Goal: Task Accomplishment & Management: Manage account settings

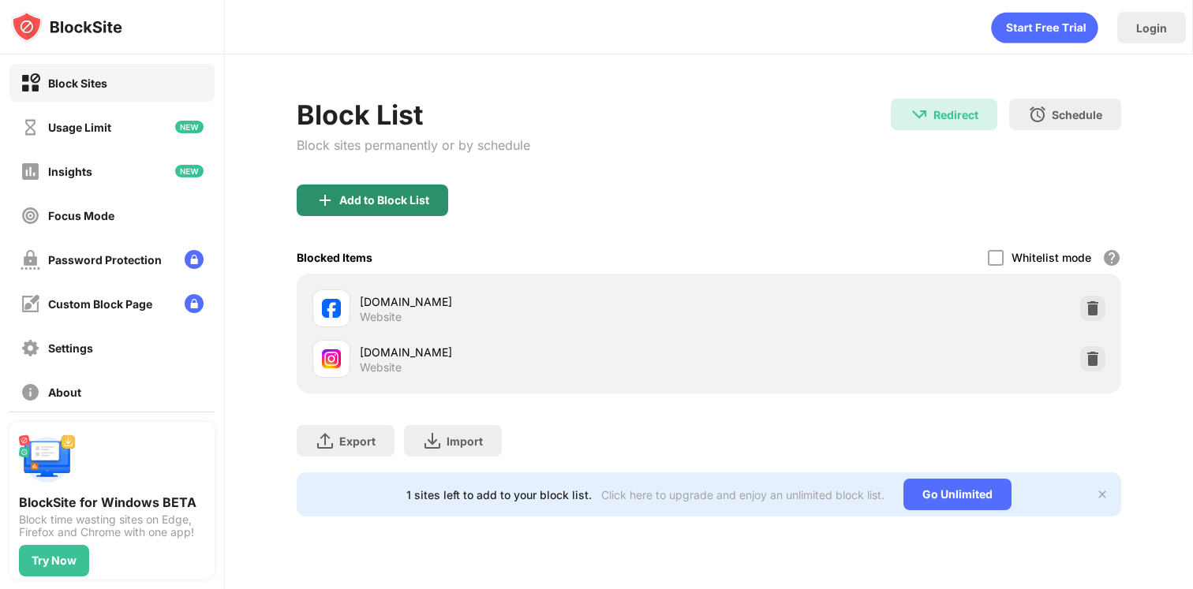
click at [391, 182] on div "Block List Block sites permanently or by schedule" at bounding box center [414, 142] width 234 height 86
click at [395, 192] on div "Add to Block List" at bounding box center [373, 201] width 152 height 32
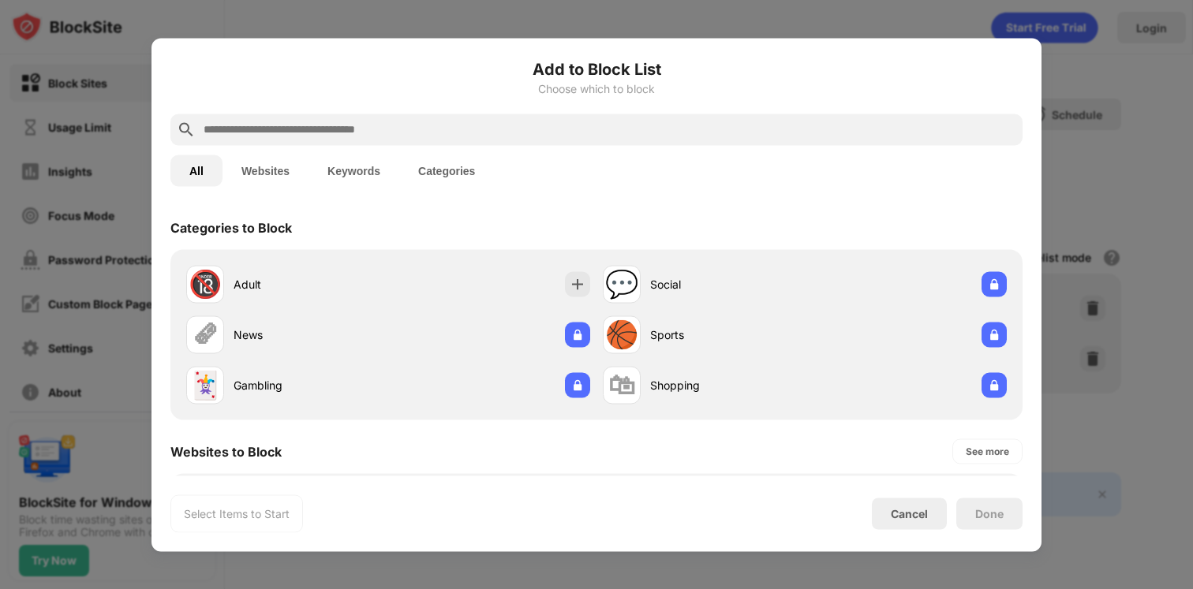
click at [461, 137] on input "text" at bounding box center [609, 129] width 814 height 19
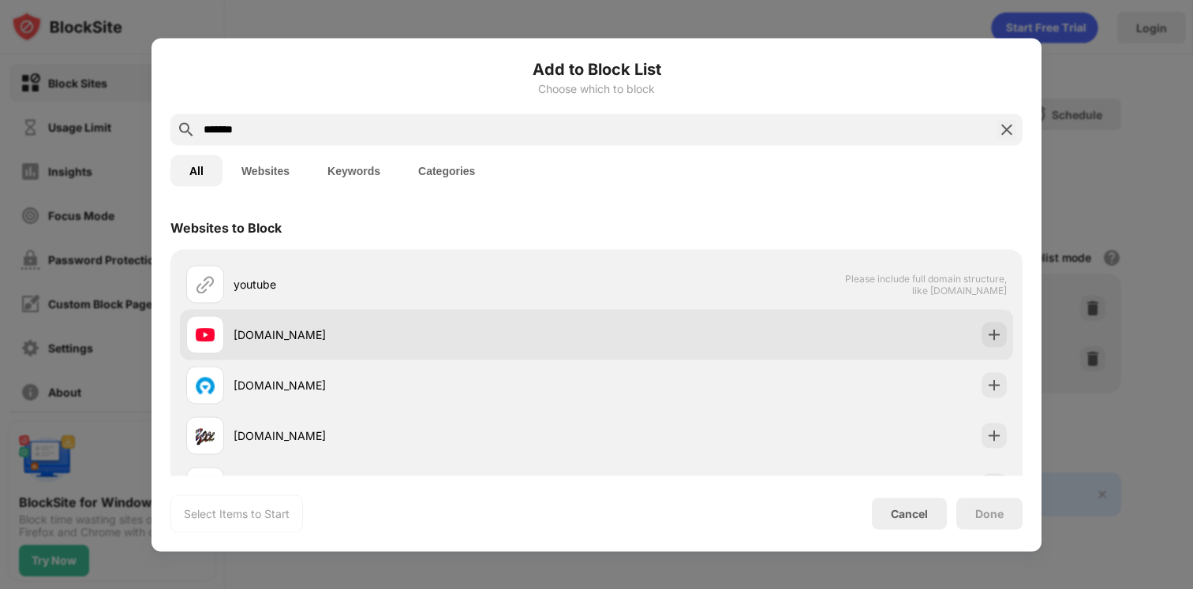
type input "*******"
click at [500, 327] on div "[DOMAIN_NAME]" at bounding box center [415, 335] width 363 height 17
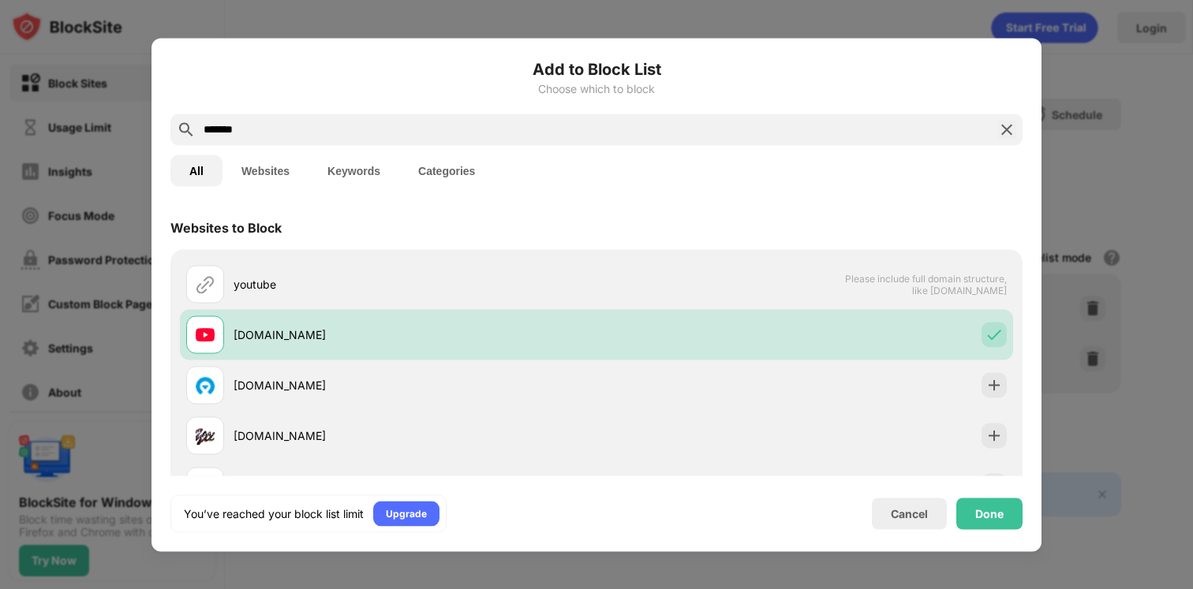
click at [1003, 511] on div "Done" at bounding box center [989, 513] width 28 height 13
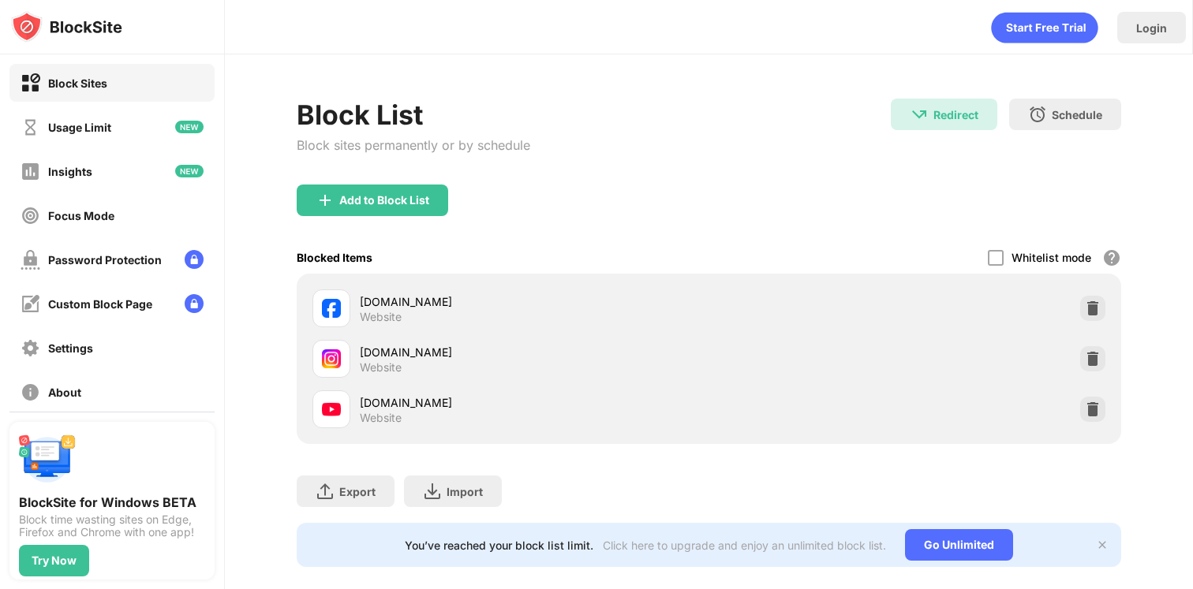
scroll to position [21, 0]
